Goal: Book appointment/travel/reservation

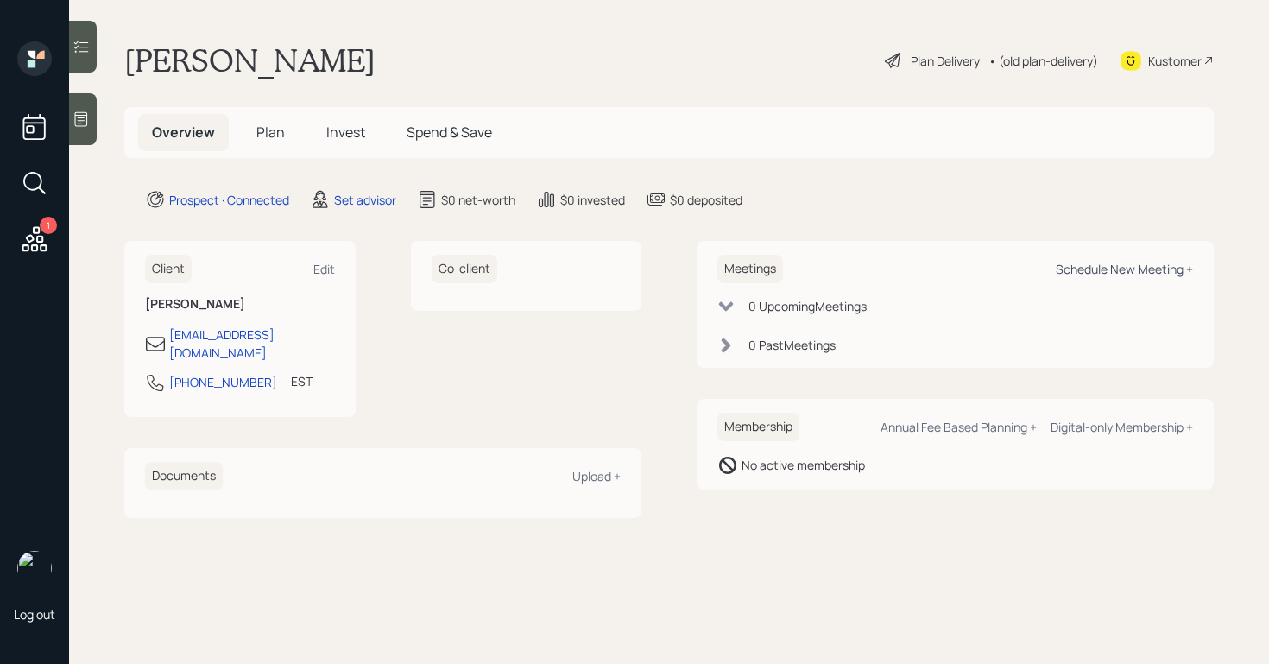
click at [1060, 269] on div "Schedule New Meeting +" at bounding box center [1124, 269] width 137 height 16
select select "round-[PERSON_NAME]"
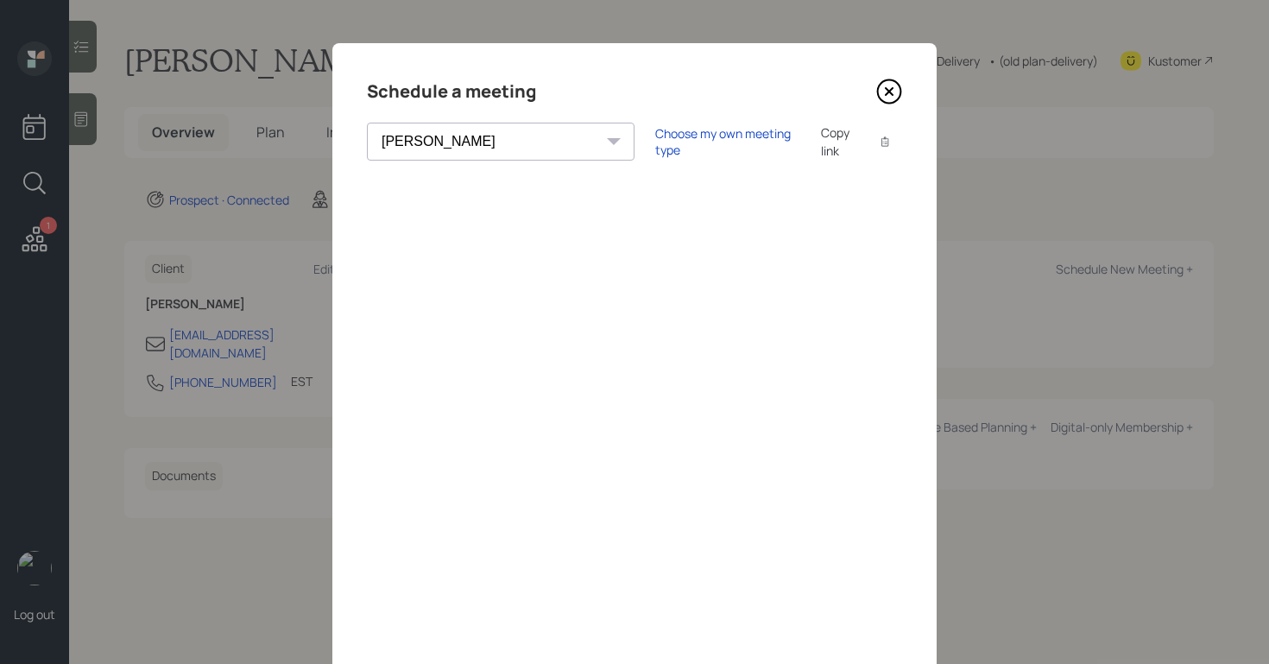
click at [655, 130] on div "Choose my own meeting type Copy link Copy text" at bounding box center [778, 141] width 247 height 36
click at [655, 132] on div "Choose my own meeting type Copy link Copy text" at bounding box center [778, 141] width 247 height 36
click at [655, 140] on div "Choose my own meeting type" at bounding box center [727, 141] width 145 height 33
click at [880, 84] on icon at bounding box center [889, 91] width 23 height 23
